Goal: Task Accomplishment & Management: Use online tool/utility

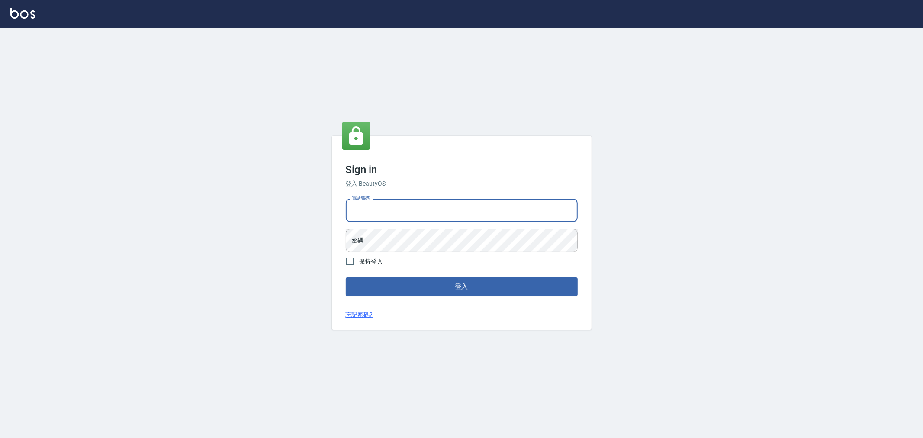
click at [401, 218] on input "電話號碼" at bounding box center [462, 210] width 232 height 23
type input "0222886821"
drag, startPoint x: 388, startPoint y: 210, endPoint x: 345, endPoint y: 212, distance: 43.7
click at [346, 212] on input "0222886821" at bounding box center [462, 210] width 232 height 23
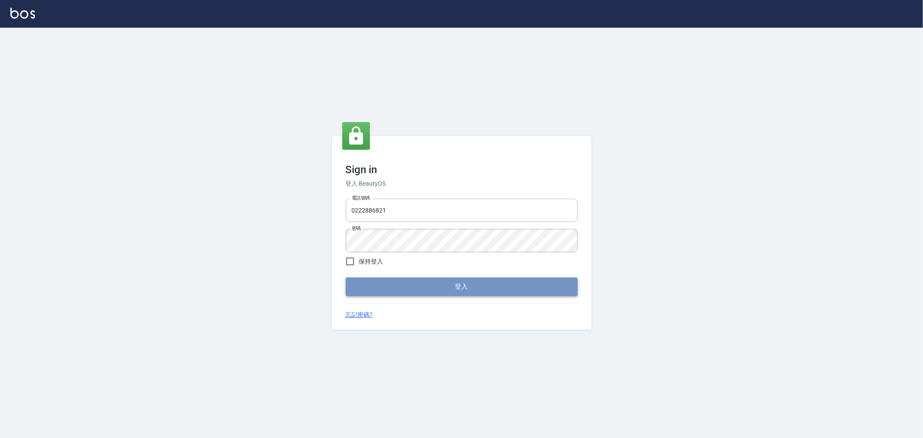
click at [473, 282] on button "登入" at bounding box center [462, 286] width 232 height 18
